Goal: Transaction & Acquisition: Purchase product/service

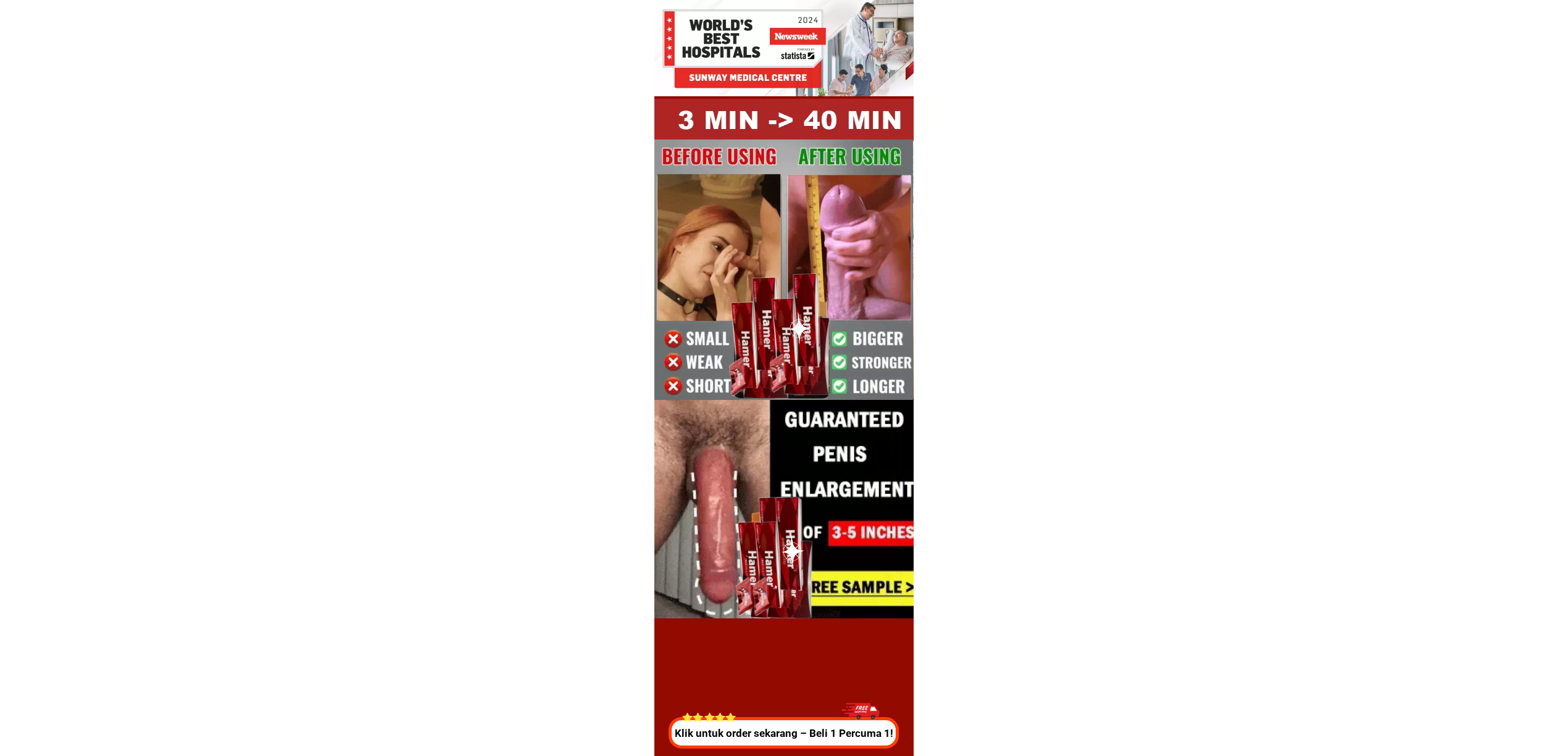
click at [797, 716] on div "Klik untuk order sekarang – Beli 1 Percuma 1!" at bounding box center [787, 722] width 236 height 53
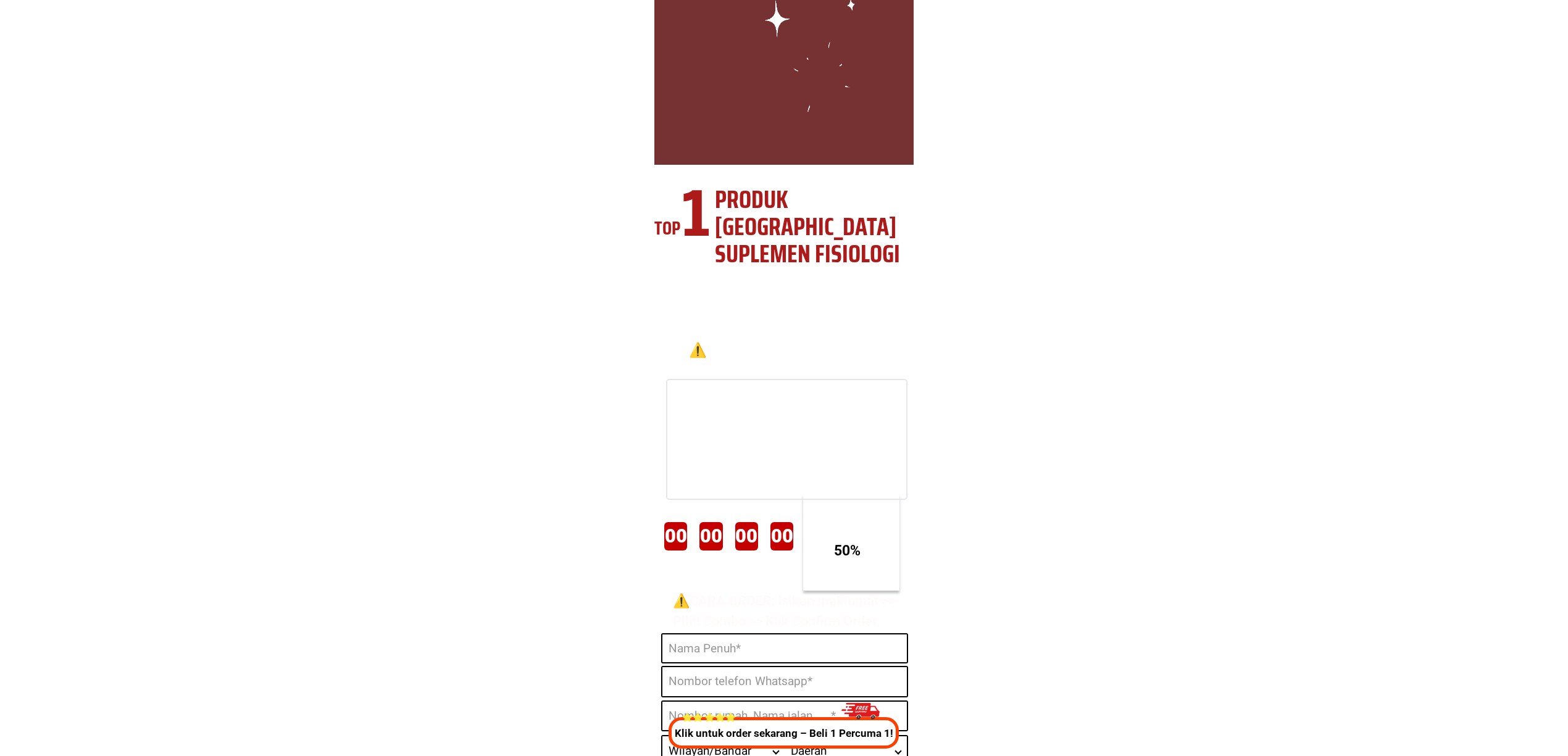
scroll to position [4588, 0]
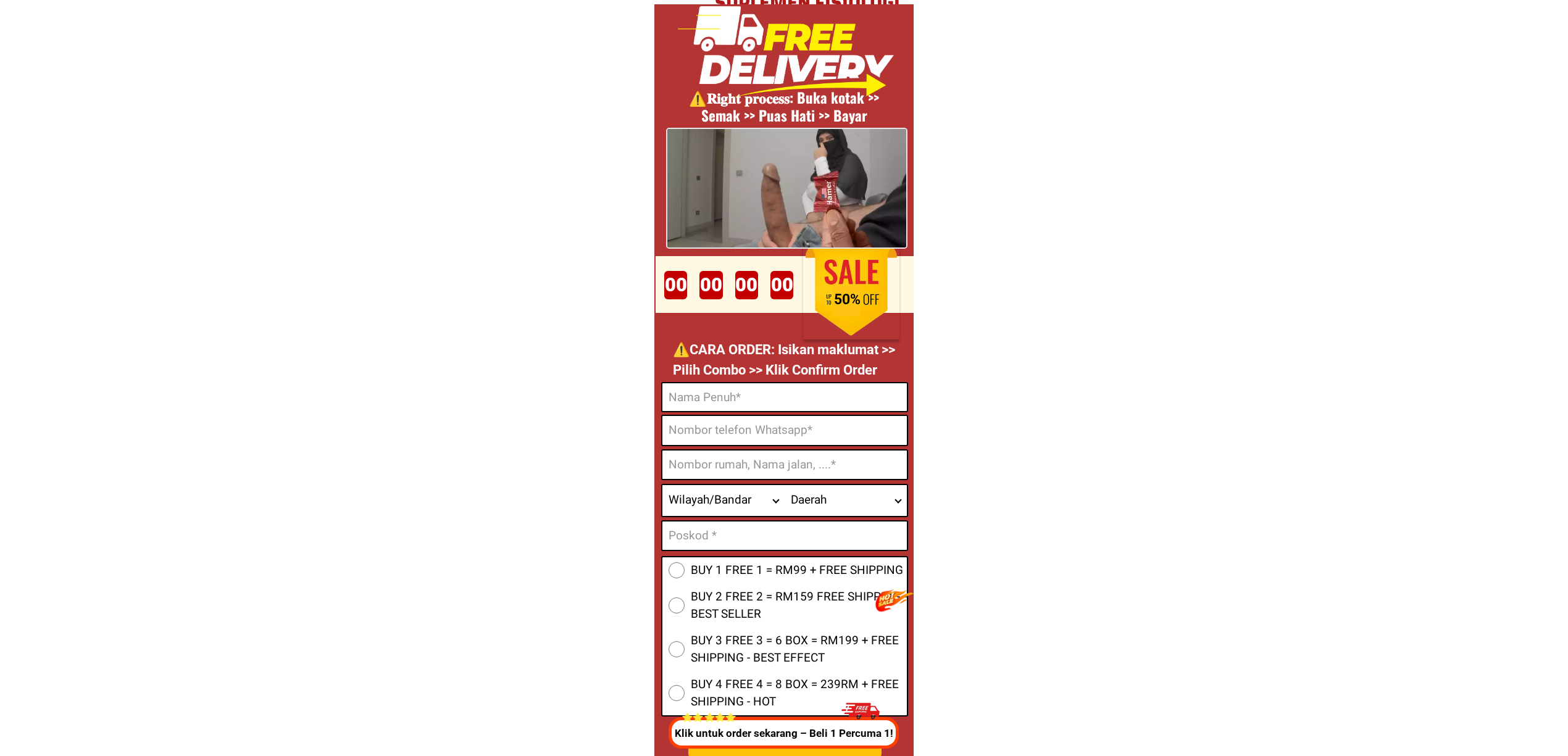
click at [677, 401] on input "Input full_name" at bounding box center [785, 396] width 245 height 28
click at [697, 417] on input "Input phone_number" at bounding box center [785, 430] width 245 height 29
paste input "[PHONE_NUMBER]"
type input "01112977098"
click at [739, 406] on input "Input full_name" at bounding box center [785, 396] width 245 height 28
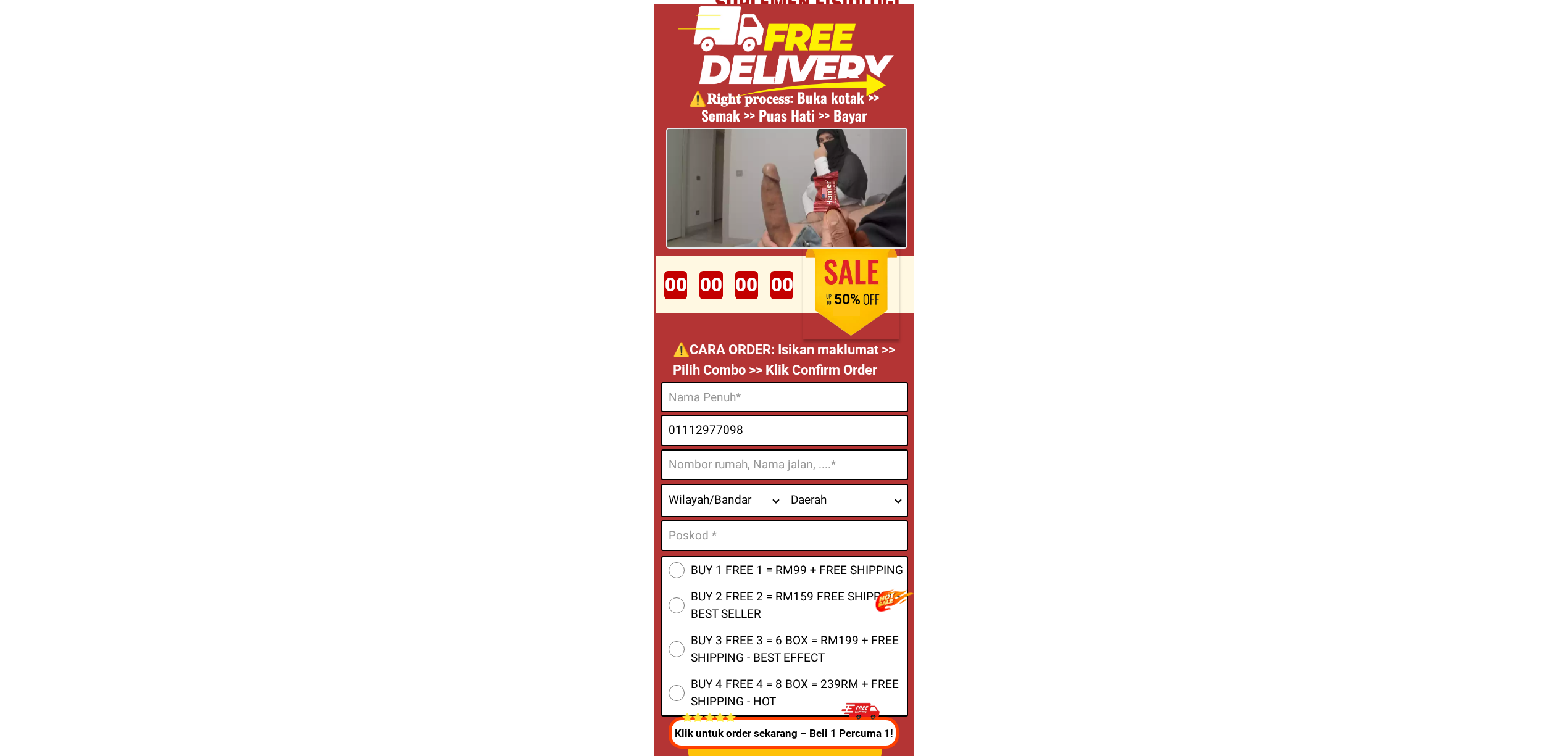
paste input "[PERSON_NAME]"
type input "[PERSON_NAME]"
drag, startPoint x: 777, startPoint y: 457, endPoint x: 837, endPoint y: 474, distance: 62.4
click at [777, 457] on input "Input address" at bounding box center [785, 465] width 245 height 28
paste input "[STREET_ADDRESS]"
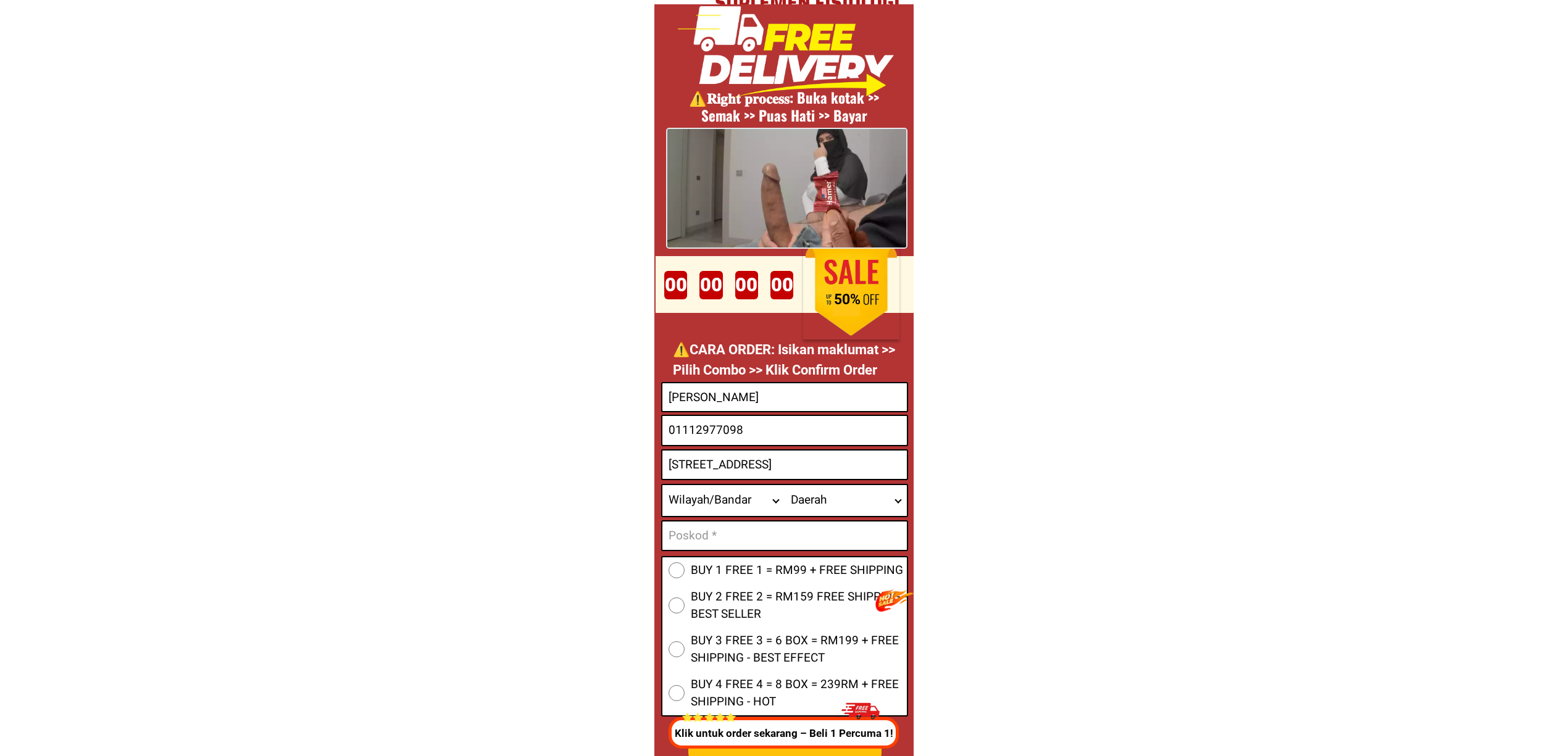
paste input "[GEOGRAPHIC_DATA]"
type input "[STREET_ADDRESS]"
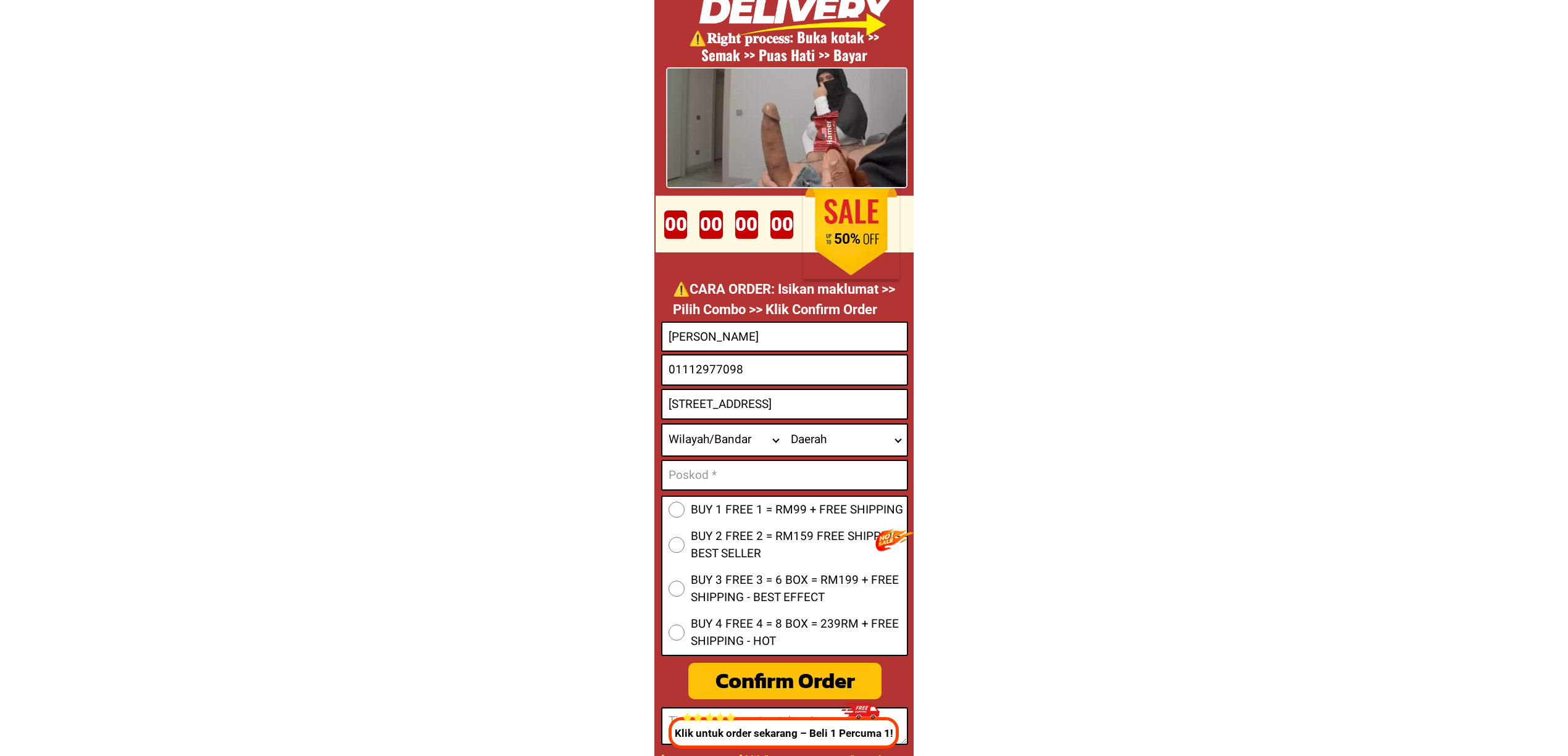
scroll to position [4835, 0]
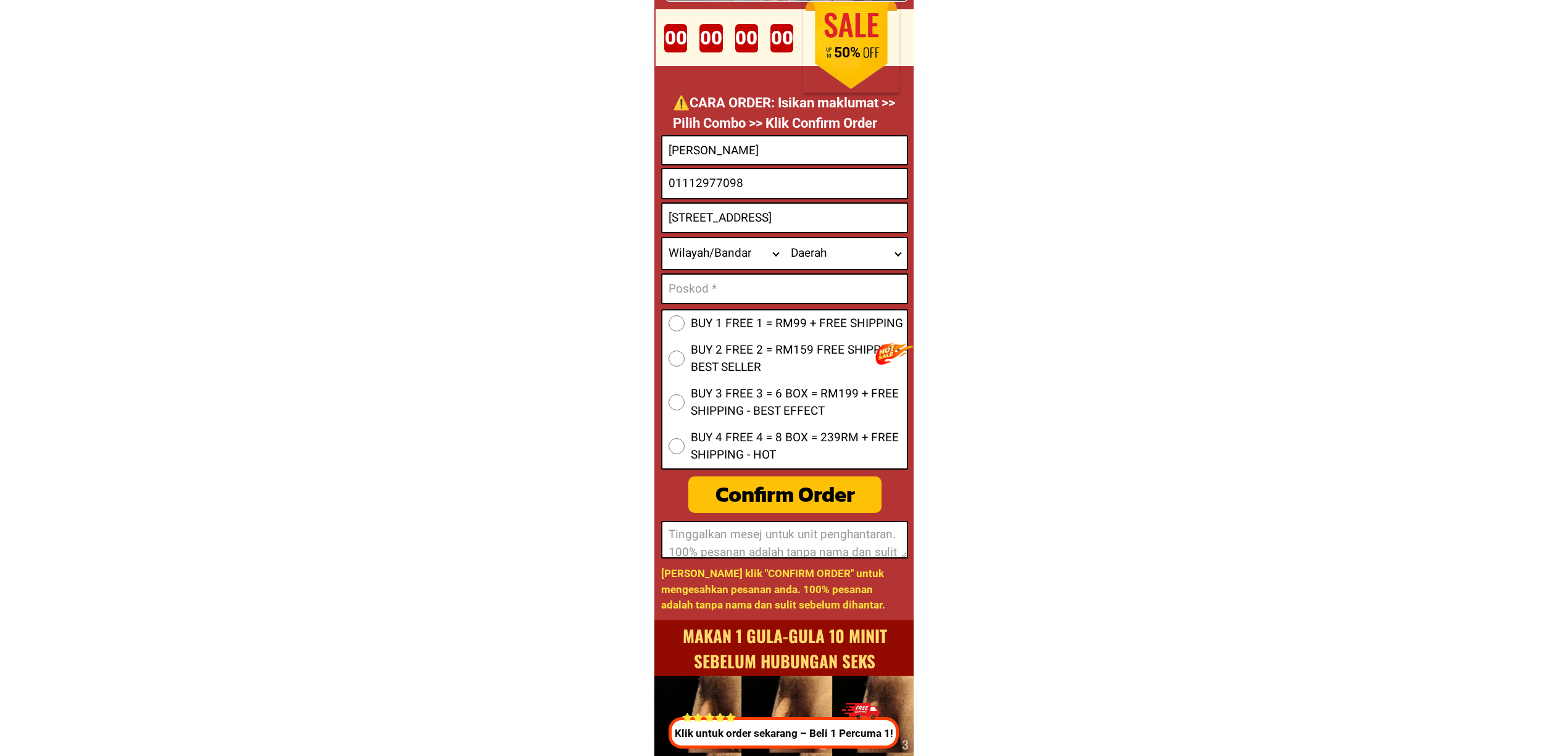
click at [781, 551] on textarea at bounding box center [785, 540] width 245 height 35
paste textarea "Thanks"
type textarea "Thanks"
click at [712, 321] on span "BUY 1 FREE 1 = RM99 + FREE SHIPPING" at bounding box center [797, 323] width 212 height 18
click at [685, 321] on input "BUY 1 FREE 1 = RM99 + FREE SHIPPING" at bounding box center [676, 323] width 16 height 16
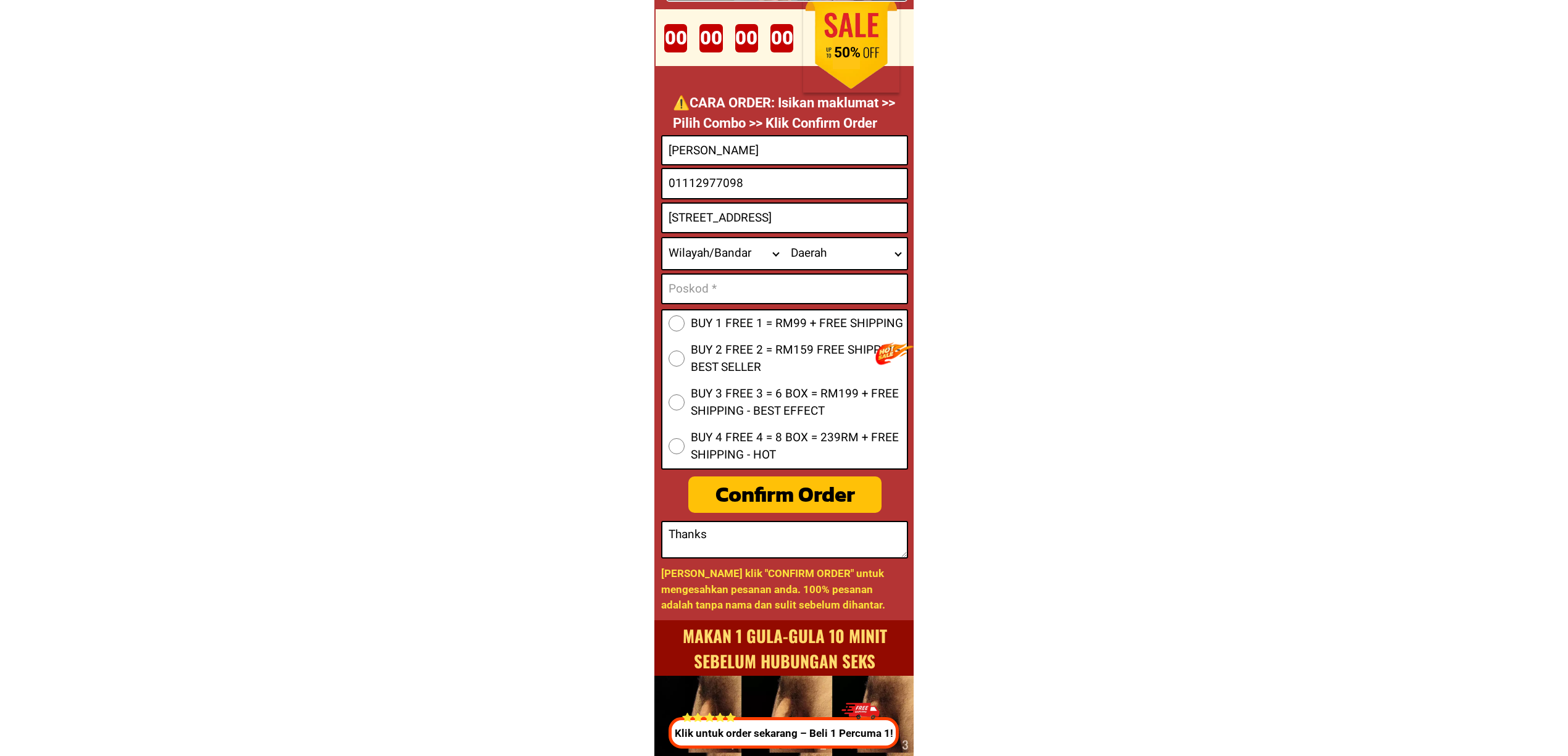
radio input "true"
click at [739, 262] on select "Wilayah/[GEOGRAPHIC_DATA] [GEOGRAPHIC_DATA] [GEOGRAPHIC_DATA] [GEOGRAPHIC_DATA]…" at bounding box center [724, 254] width 122 height 31
select select "60_R2939653"
click at [663, 238] on select "Wilayah/[GEOGRAPHIC_DATA] [GEOGRAPHIC_DATA] [GEOGRAPHIC_DATA] [GEOGRAPHIC_DATA]…" at bounding box center [724, 254] width 122 height 31
drag, startPoint x: 712, startPoint y: 304, endPoint x: 710, endPoint y: 294, distance: 10.2
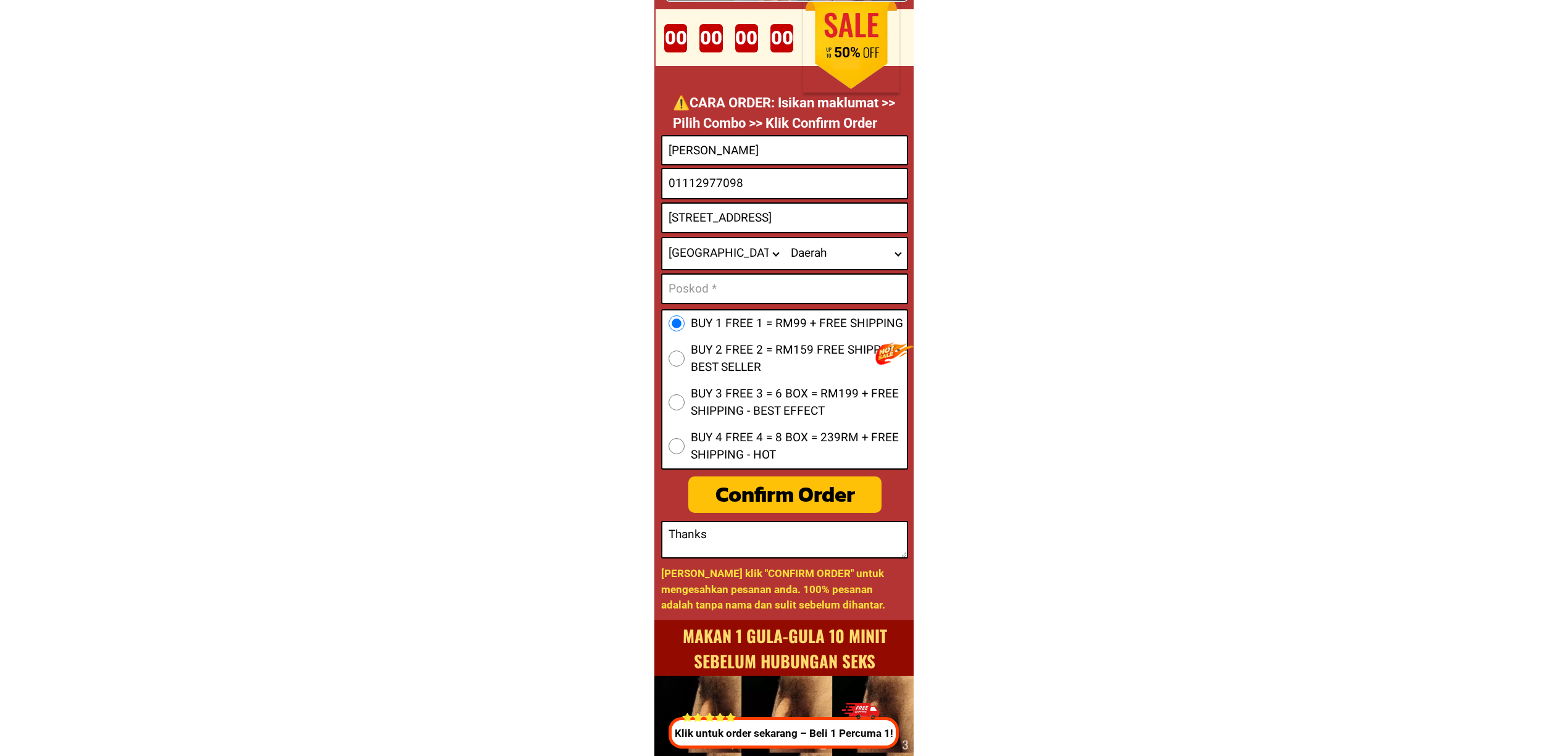
click at [712, 302] on form "BUY 1 FREE 1 = RM99 + FREE SHIPPING BUY 2 FREE 2 = RM159 FREE SHIPPING - BEST S…" at bounding box center [785, 347] width 247 height 423
drag, startPoint x: 710, startPoint y: 294, endPoint x: 714, endPoint y: 299, distance: 6.4
click at [710, 294] on input "Input text_input_1" at bounding box center [785, 289] width 245 height 28
paste input "81200"
type input "81200"
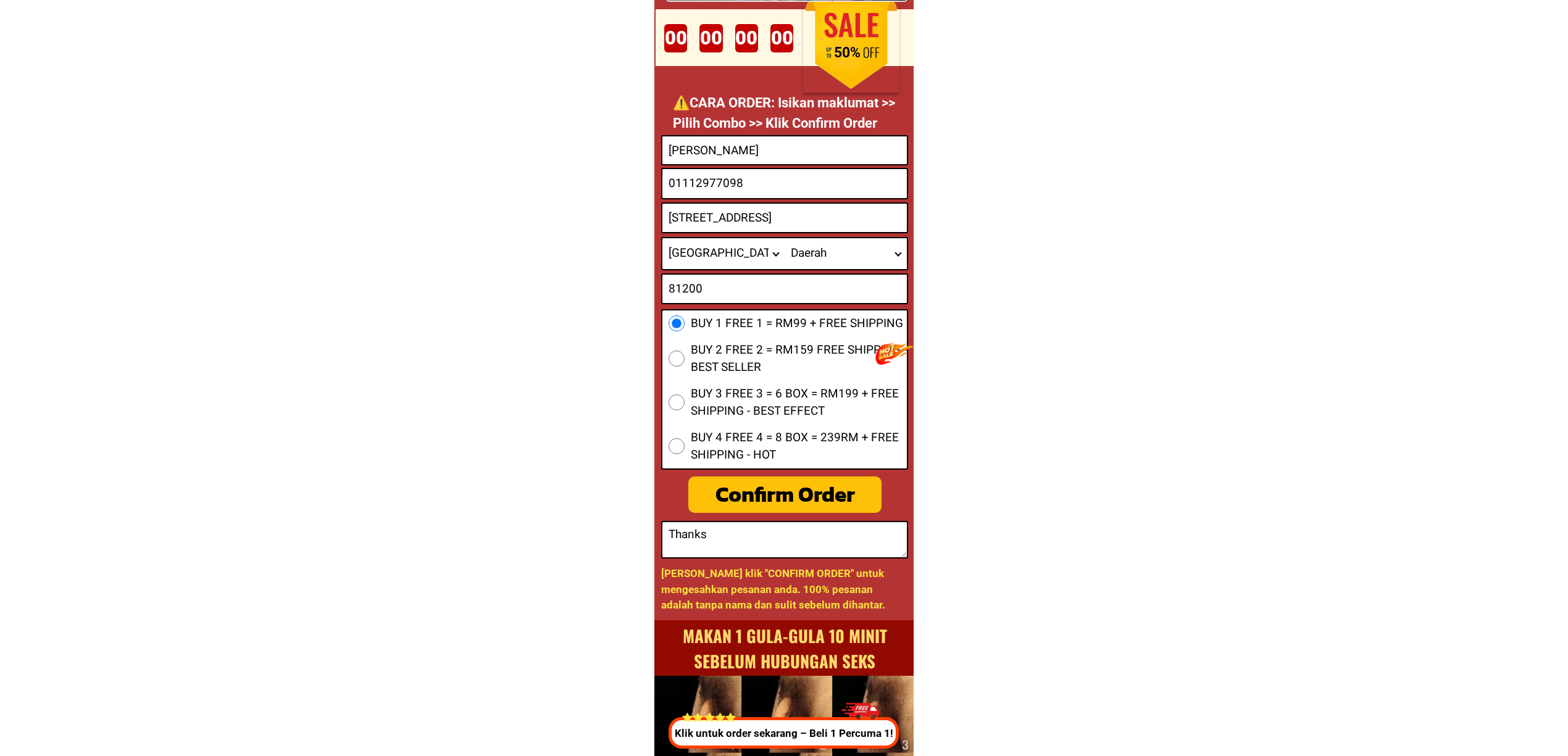
click at [764, 479] on div "Confirm Order" at bounding box center [785, 494] width 194 height 33
radio input "true"
type textarea "Thanks"
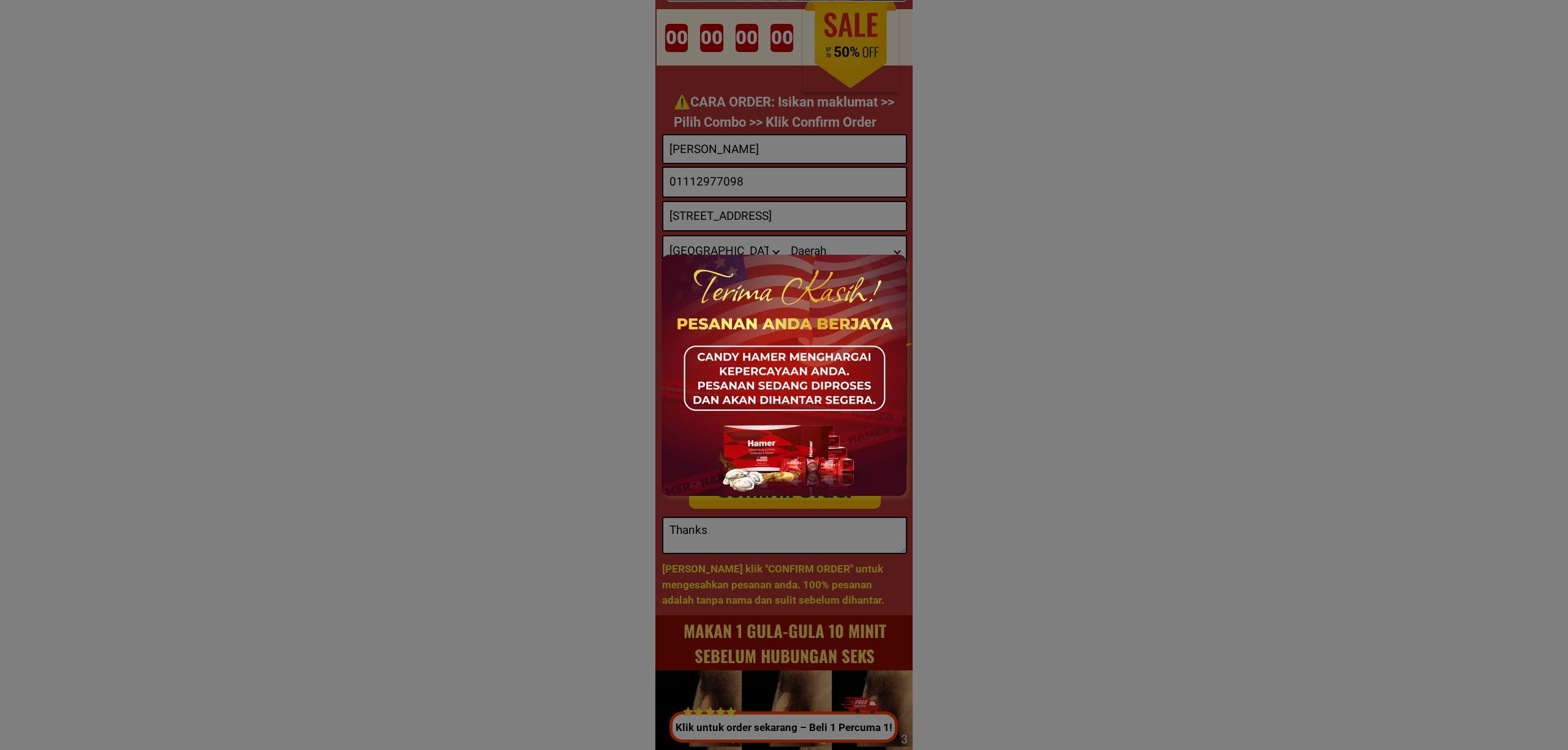
click at [1133, 481] on div at bounding box center [784, 375] width 1568 height 750
